Goal: Task Accomplishment & Management: Manage account settings

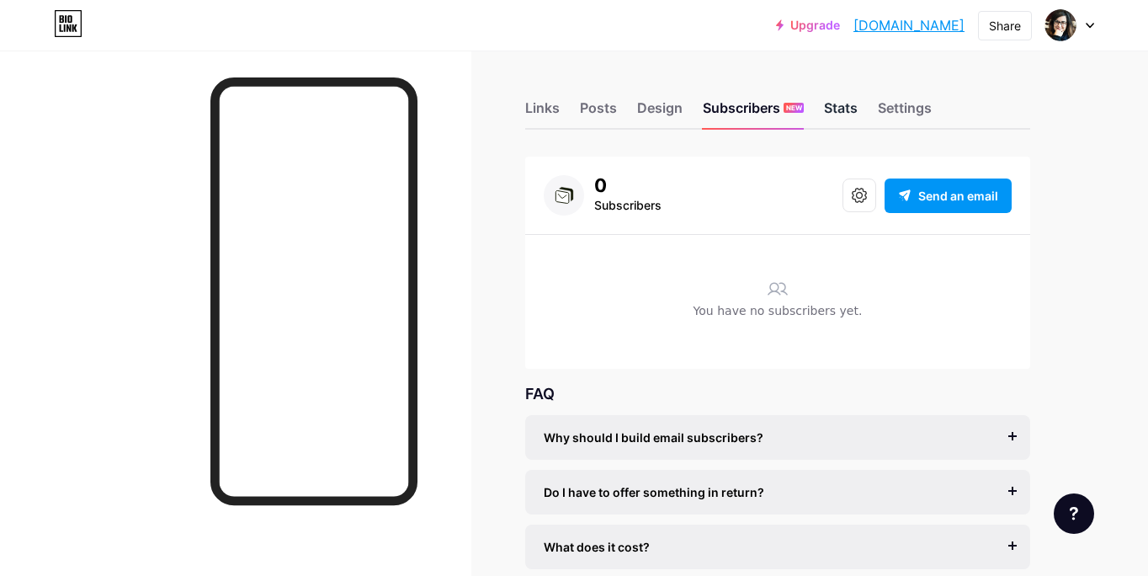
click at [841, 107] on div "Stats" at bounding box center [841, 113] width 34 height 30
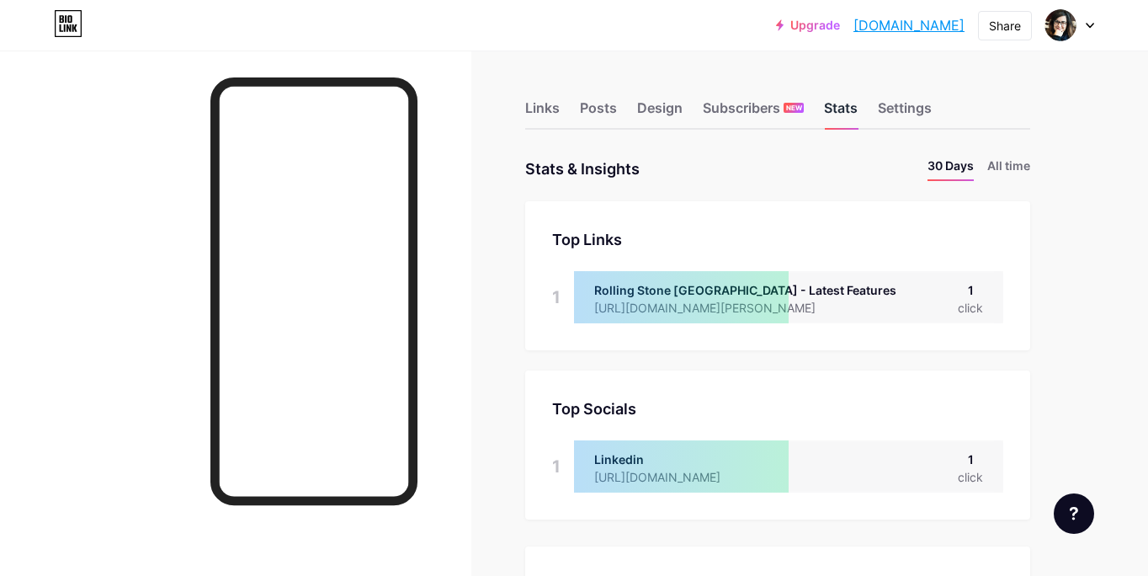
scroll to position [576, 1148]
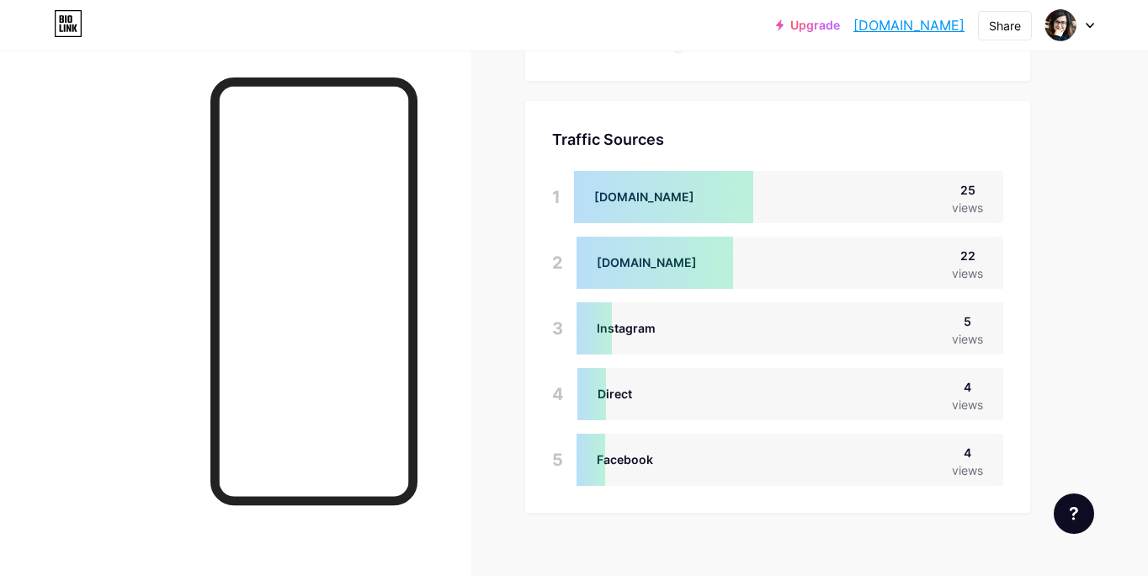
scroll to position [1179, 0]
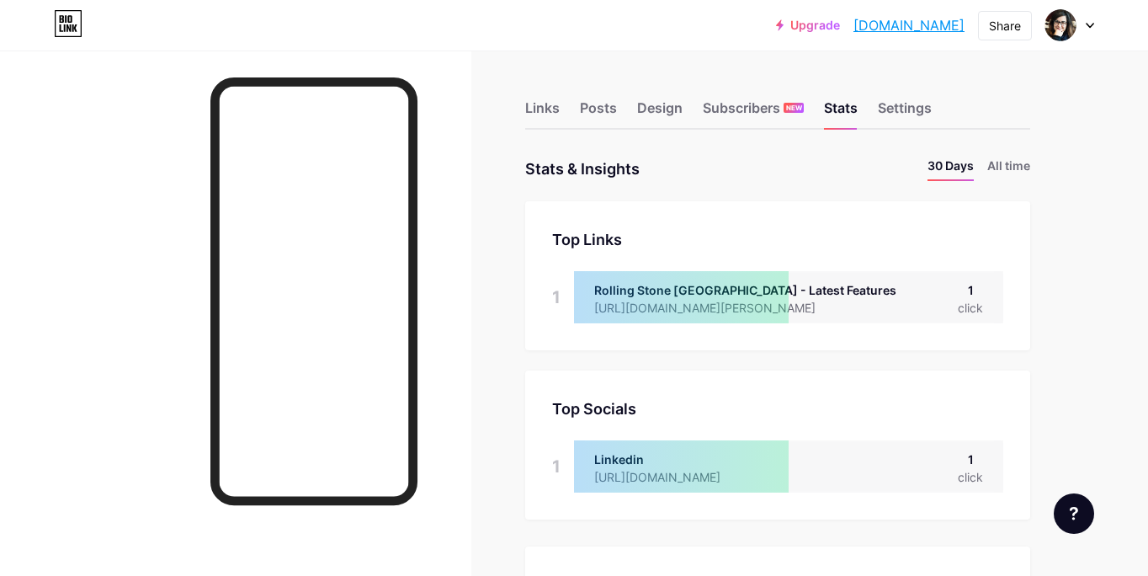
scroll to position [576, 1148]
click at [534, 98] on div "Links" at bounding box center [542, 113] width 35 height 30
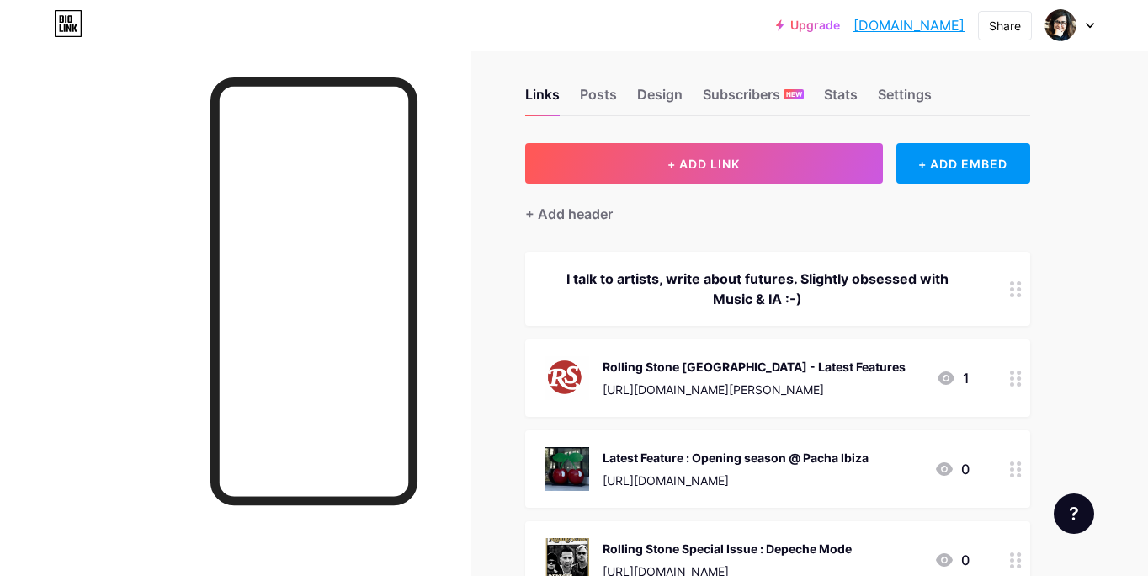
scroll to position [11, 0]
